Goal: Find specific page/section: Locate a particular part of the current website

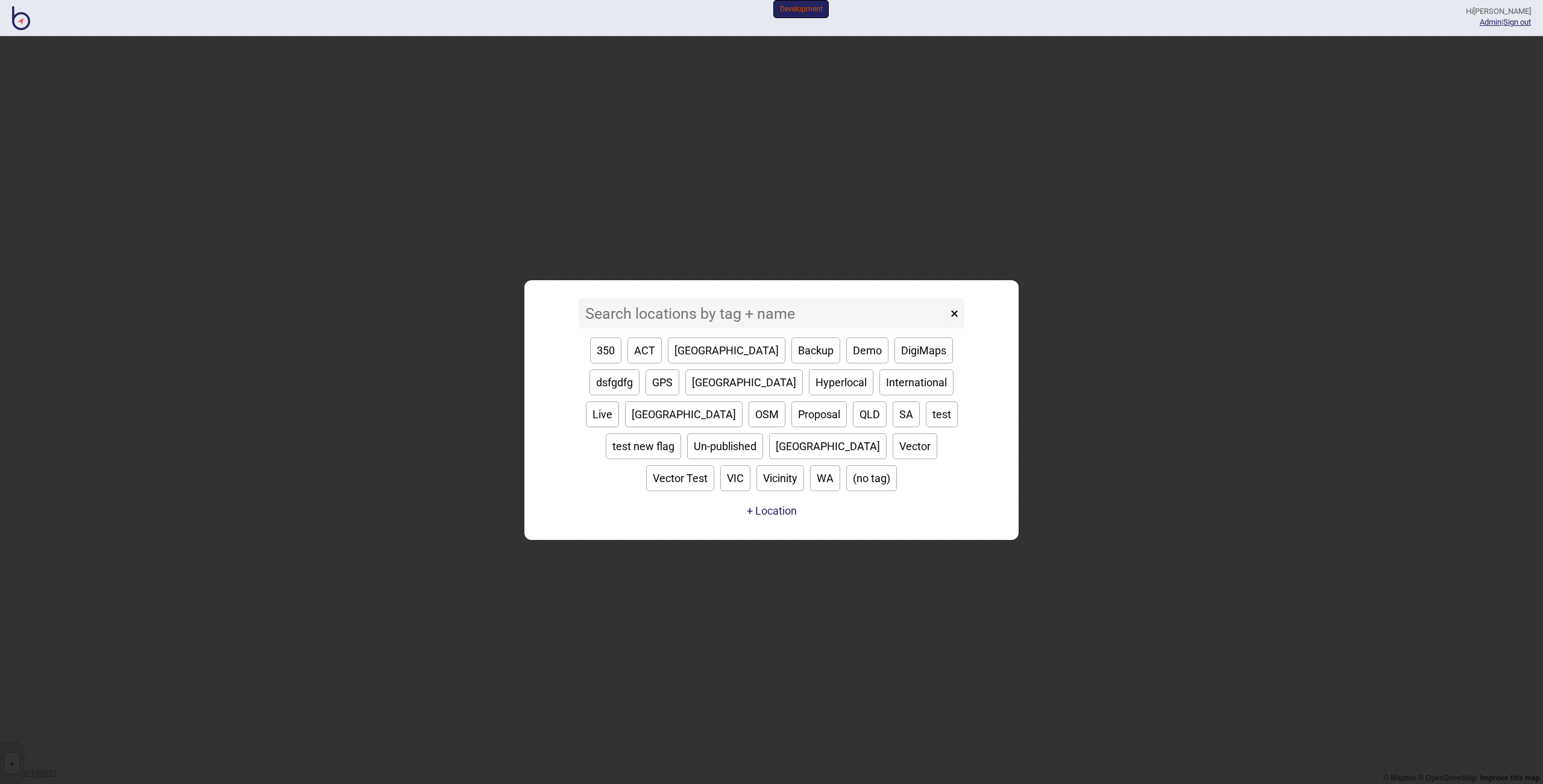
click at [657, 328] on input at bounding box center [763, 313] width 369 height 30
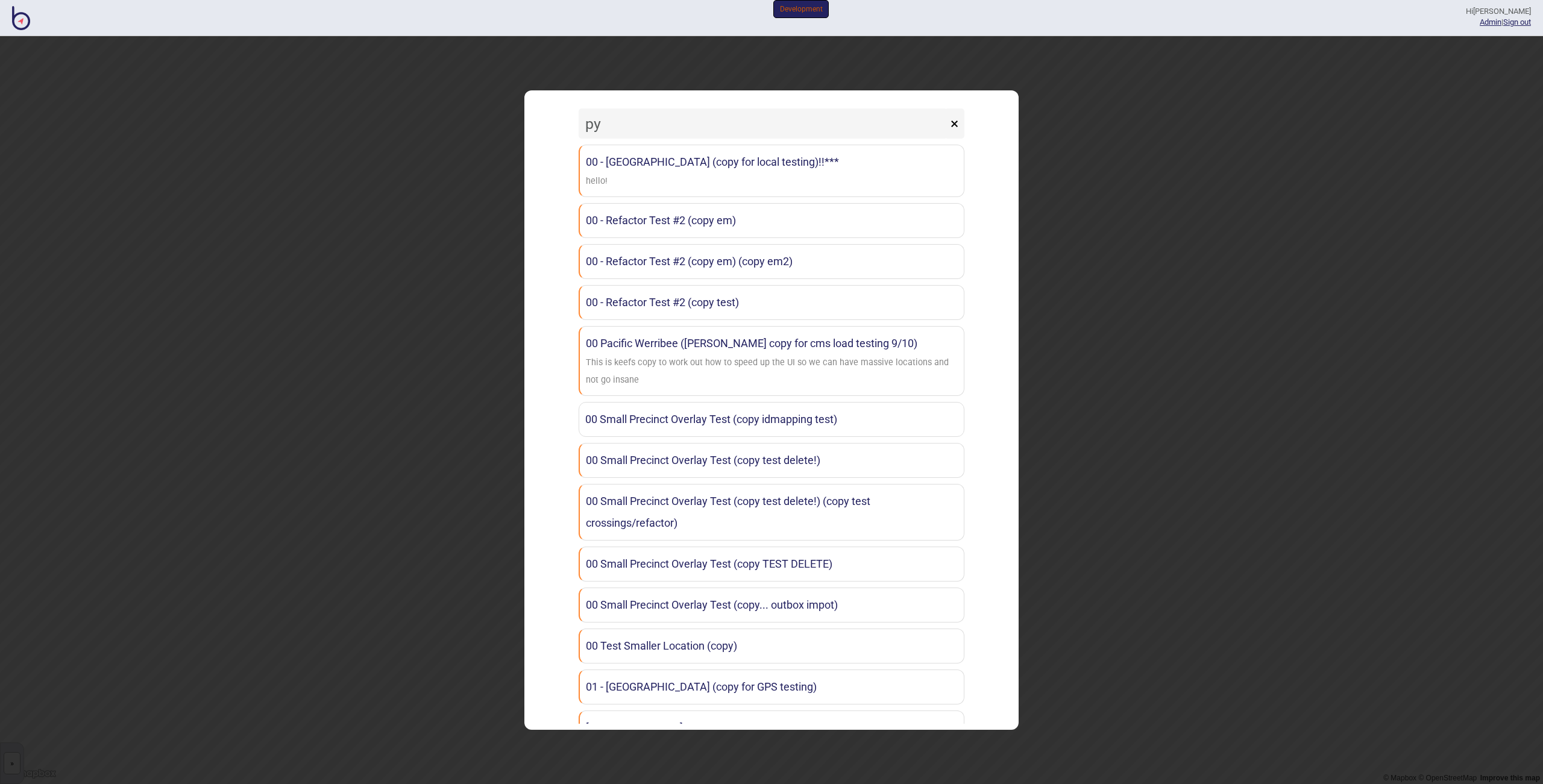
type input "p"
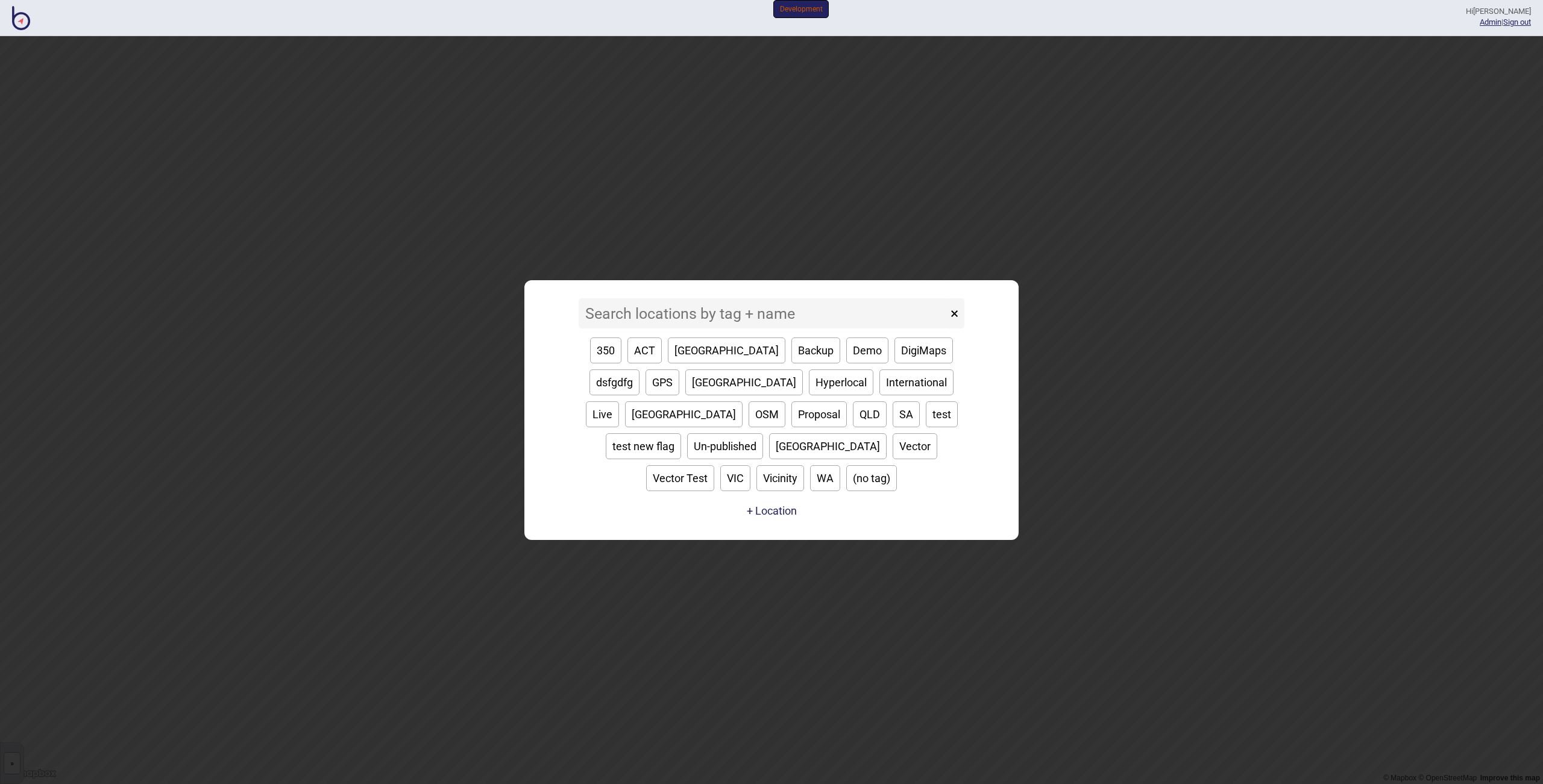
type input "a"
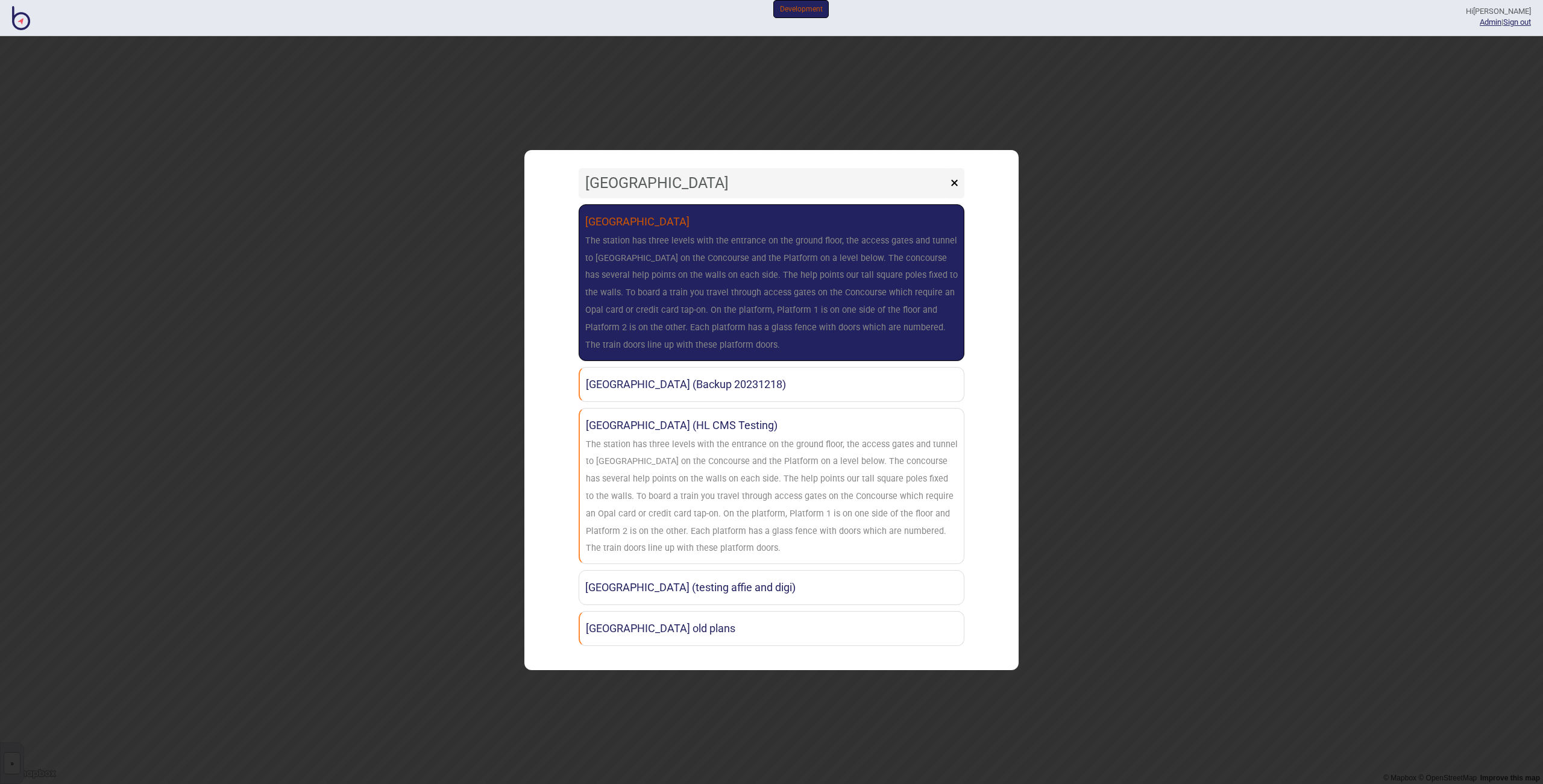
type input "[GEOGRAPHIC_DATA]"
click at [684, 305] on div "The station has three levels with the entrance on the ground floor, the access …" at bounding box center [772, 293] width 372 height 122
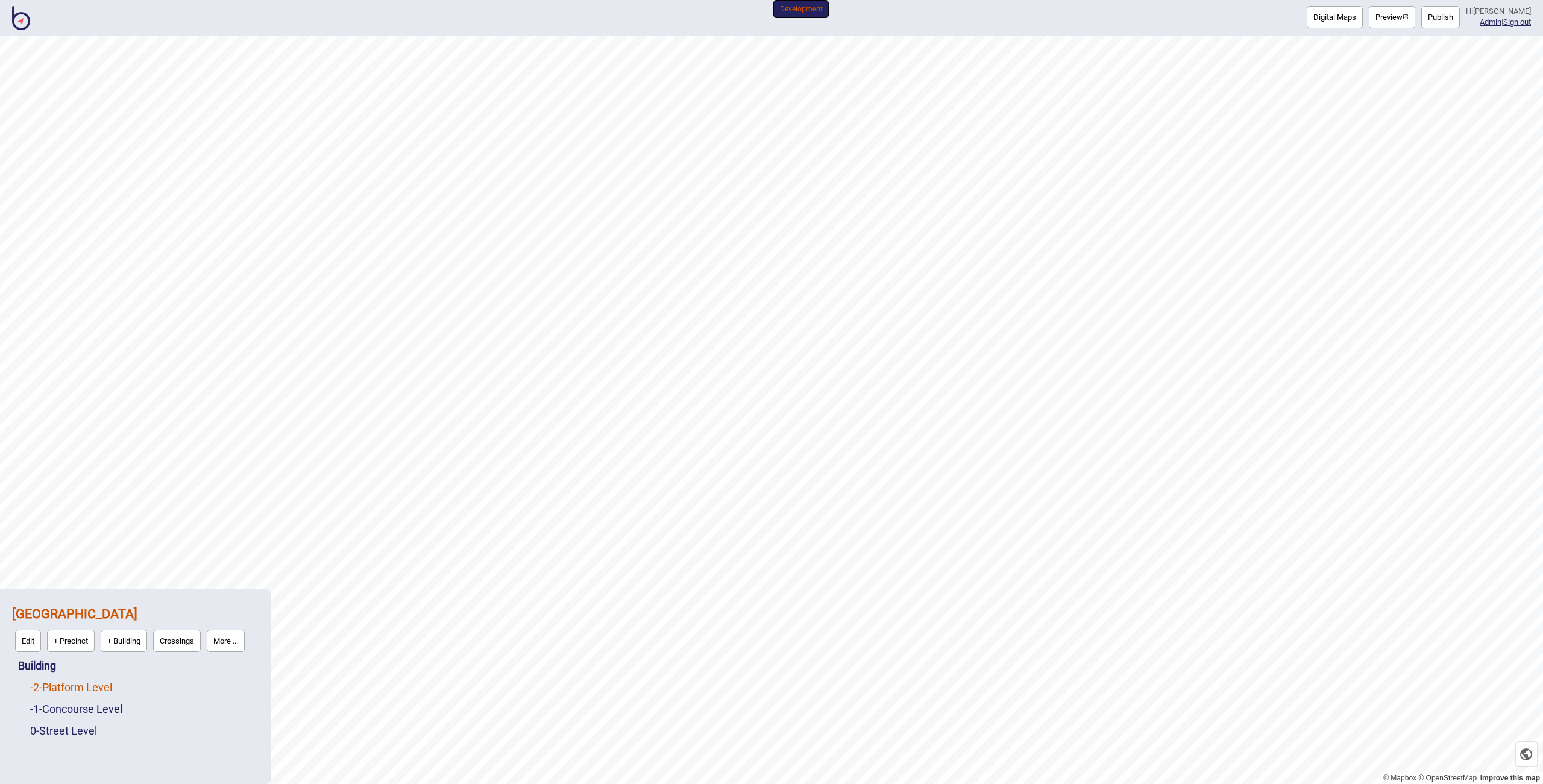
click at [106, 690] on link "-2 - Platform Level" at bounding box center [71, 687] width 82 height 13
click at [171, 689] on button "More ..." at bounding box center [167, 684] width 38 height 22
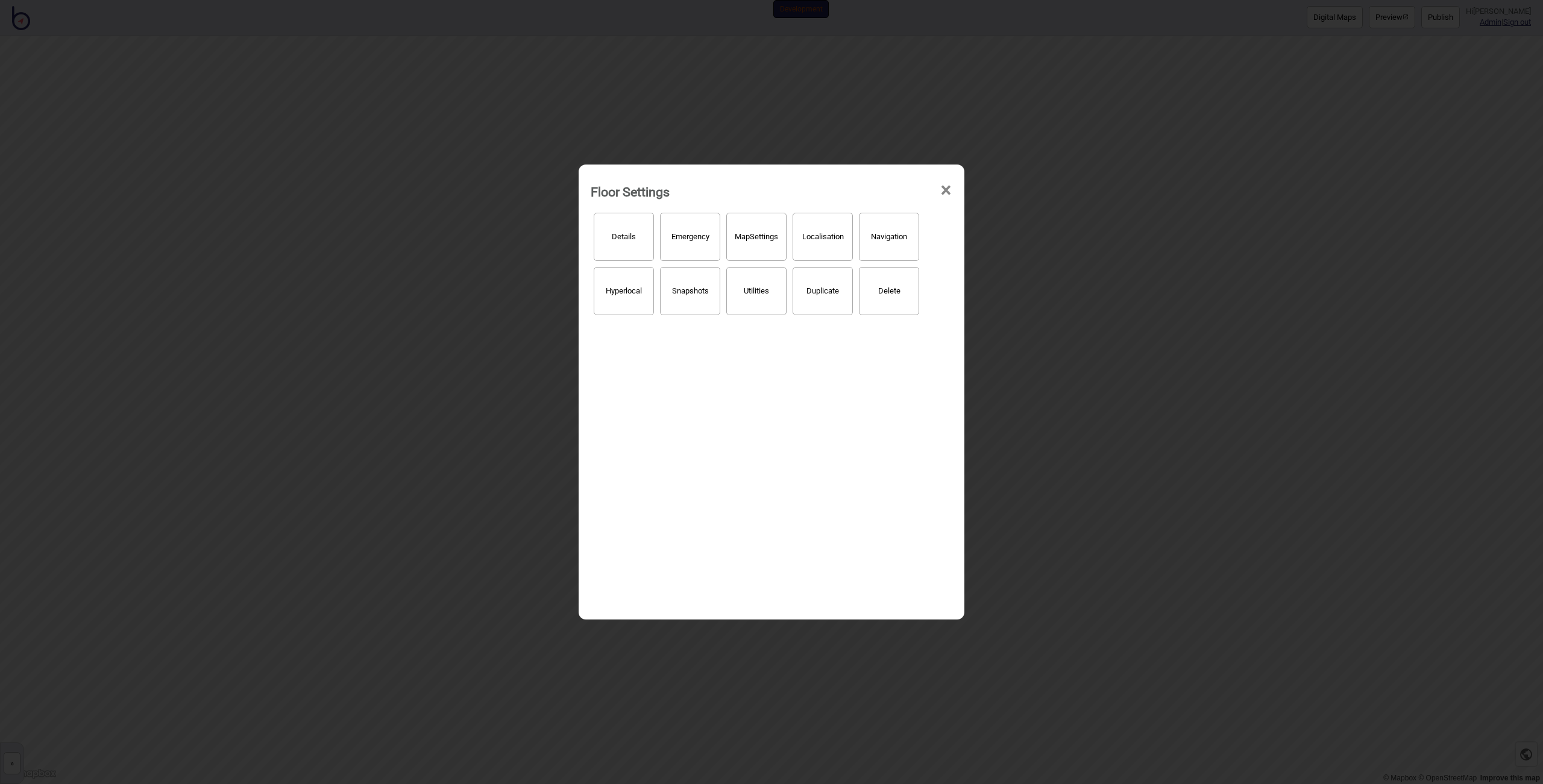
click at [625, 305] on button "Hyperlocal" at bounding box center [624, 291] width 60 height 48
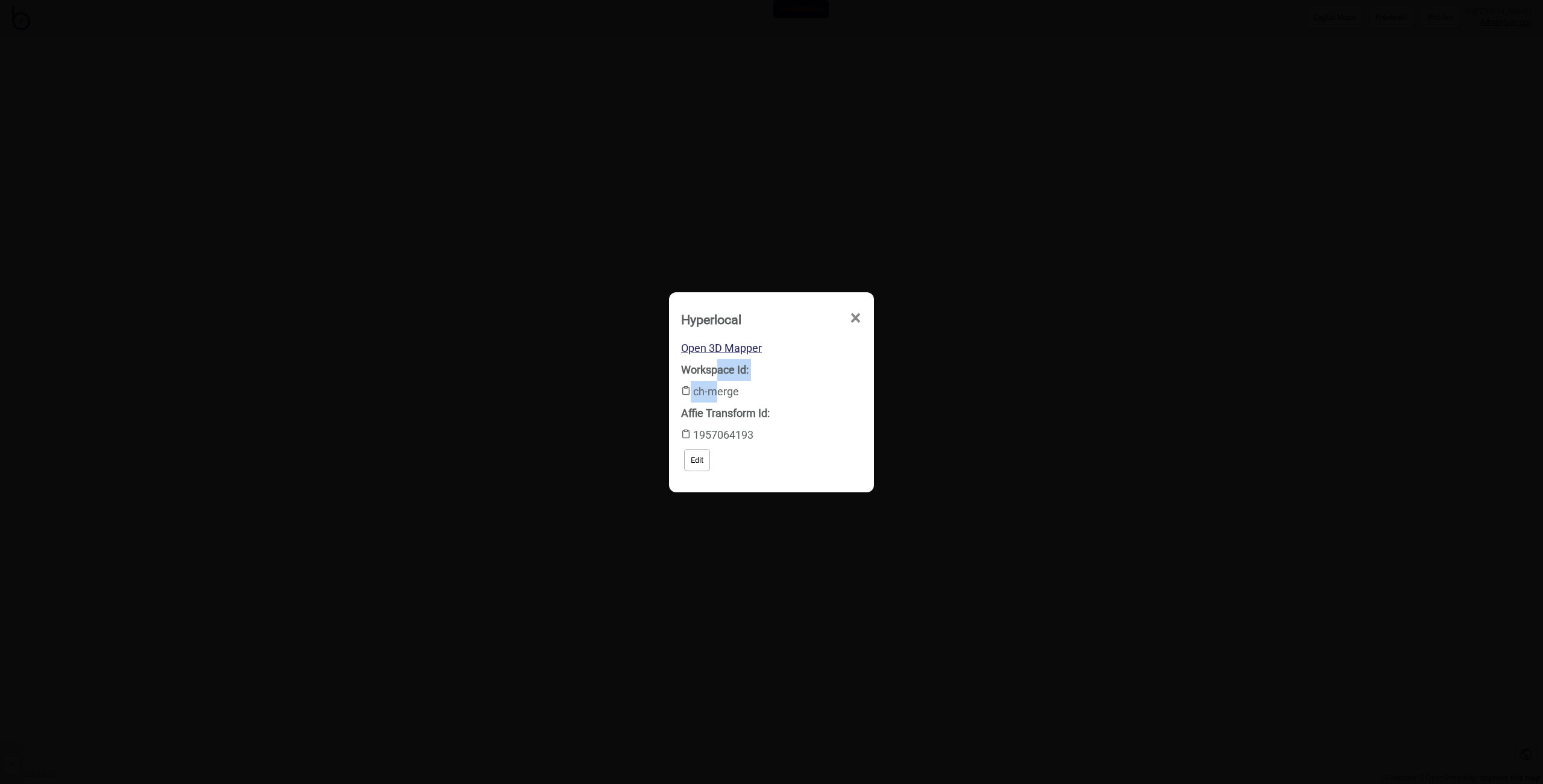
drag, startPoint x: 718, startPoint y: 360, endPoint x: 715, endPoint y: 396, distance: 36.1
click at [716, 395] on div "Workspace Id: ch-merge" at bounding box center [772, 381] width 181 height 43
drag, startPoint x: 715, startPoint y: 414, endPoint x: 722, endPoint y: 385, distance: 29.8
click at [718, 394] on div "Workspace Id: ch-merge Affie Transform Id: 1957064193 Edit" at bounding box center [772, 416] width 181 height 115
drag, startPoint x: 738, startPoint y: 368, endPoint x: 731, endPoint y: 458, distance: 90.3
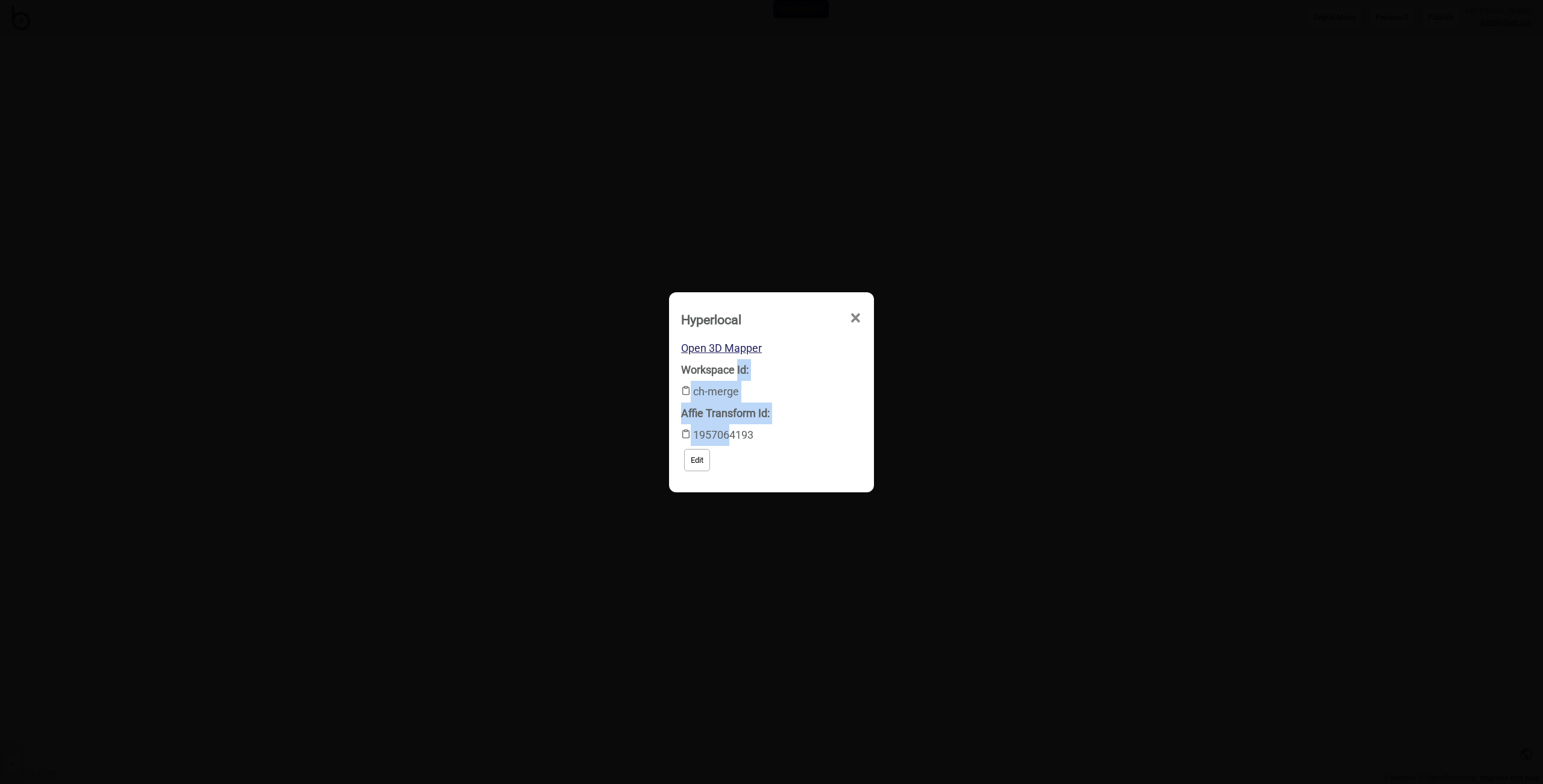
click at [731, 458] on div "Workspace Id: ch-merge Affie Transform Id: 1957064193 Edit" at bounding box center [772, 416] width 181 height 115
click at [770, 377] on div "Workspace Id: ch-merge" at bounding box center [772, 381] width 181 height 43
click at [749, 350] on link "Open 3D Mapper" at bounding box center [721, 348] width 81 height 13
drag, startPoint x: 777, startPoint y: 422, endPoint x: 772, endPoint y: 492, distance: 70.2
click at [773, 480] on div "Open 3D Mapper Workspace Id: ch-merge Affie Transform Id: 1957064193 Edit" at bounding box center [772, 410] width 193 height 152
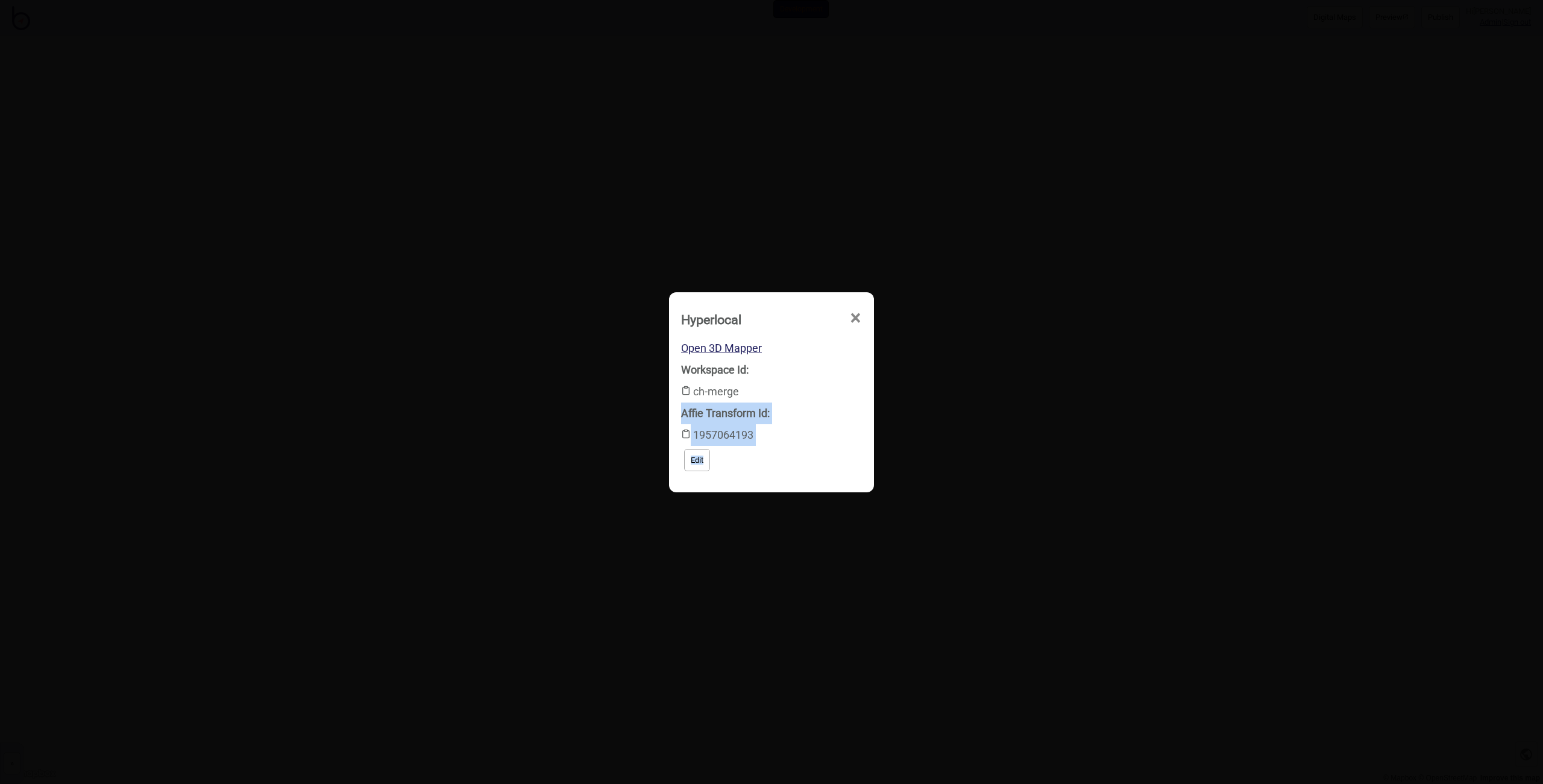
click at [798, 438] on div "Affie Transform Id: 1957064193" at bounding box center [772, 424] width 181 height 43
drag, startPoint x: 810, startPoint y: 405, endPoint x: 803, endPoint y: 438, distance: 33.7
click at [803, 438] on div "Affie Transform Id: 1957064193" at bounding box center [772, 424] width 181 height 43
click at [804, 438] on div "Affie Transform Id: 1957064193" at bounding box center [772, 424] width 181 height 43
